Goal: Transaction & Acquisition: Book appointment/travel/reservation

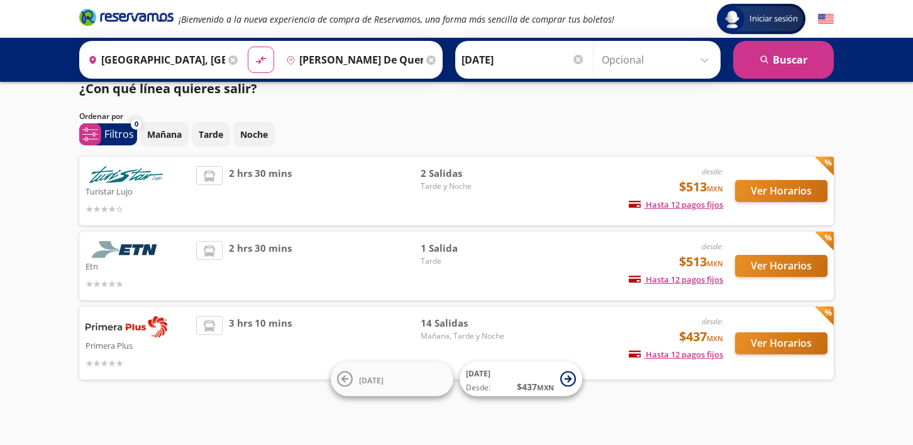
scroll to position [19, 0]
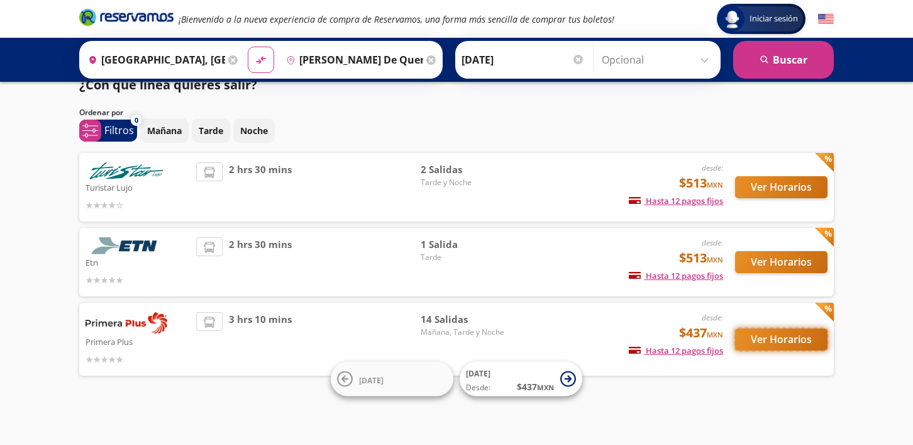
click at [787, 335] on button "Ver Horarios" at bounding box center [781, 339] width 92 height 22
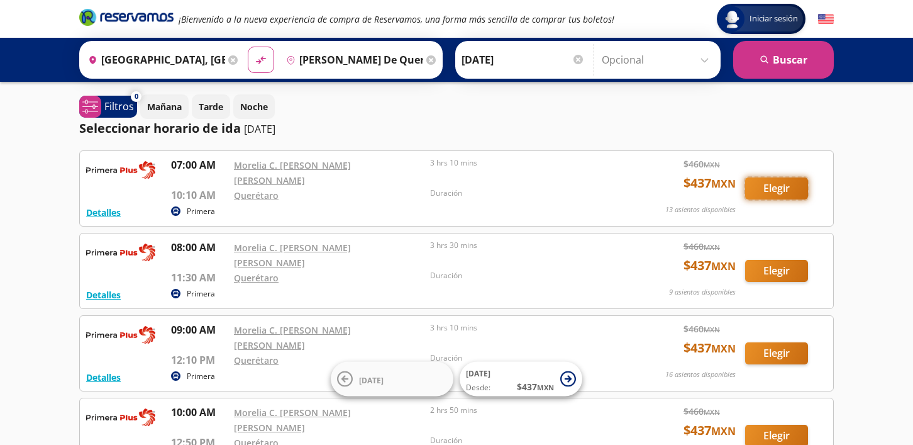
click at [773, 182] on button "Elegir" at bounding box center [776, 188] width 63 height 22
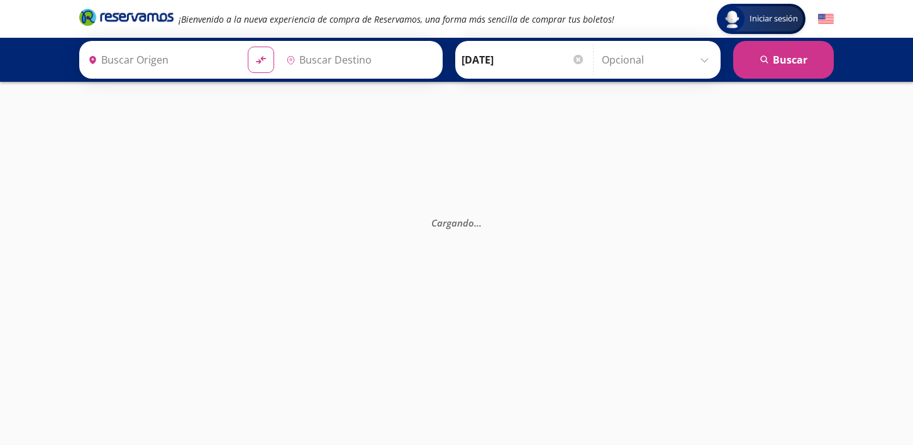
type input "[GEOGRAPHIC_DATA], [GEOGRAPHIC_DATA]"
type input "[PERSON_NAME] de Querétaro, [GEOGRAPHIC_DATA]"
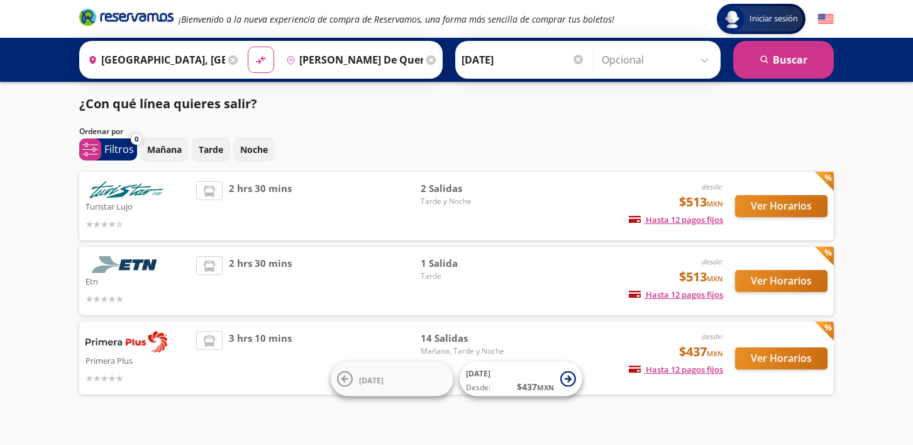
scroll to position [19, 0]
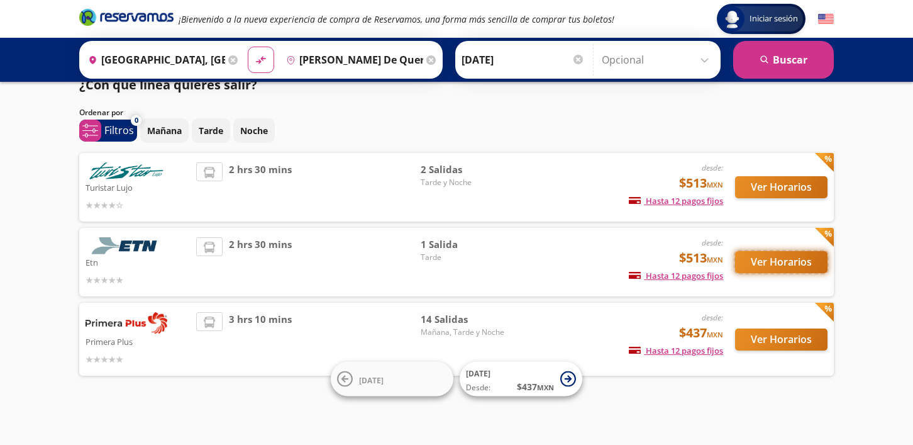
click at [785, 257] on button "Ver Horarios" at bounding box center [781, 262] width 92 height 22
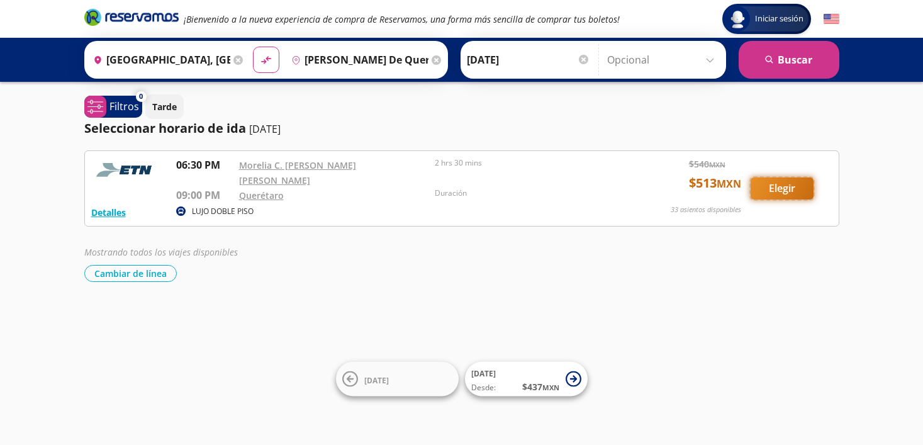
click at [799, 182] on button "Elegir" at bounding box center [781, 188] width 63 height 22
